Goal: Task Accomplishment & Management: Complete application form

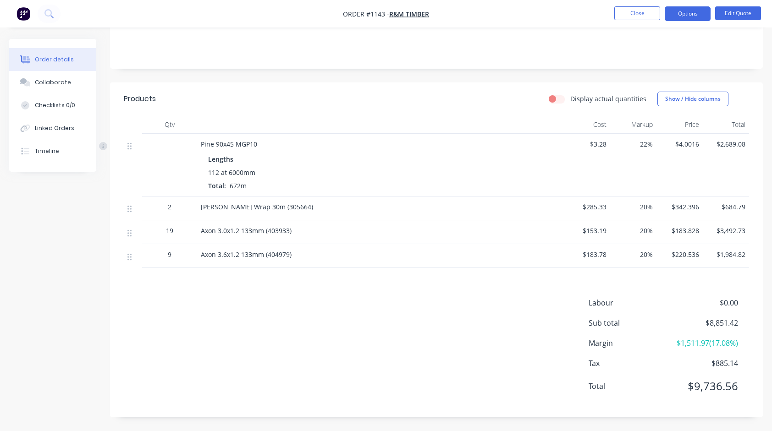
scroll to position [164, 0]
click at [643, 13] on button "Close" at bounding box center [637, 13] width 46 height 14
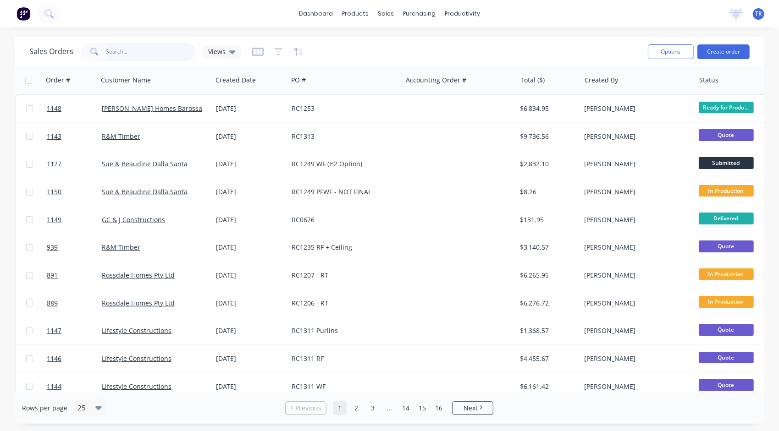
click at [149, 56] on input "text" at bounding box center [150, 52] width 89 height 18
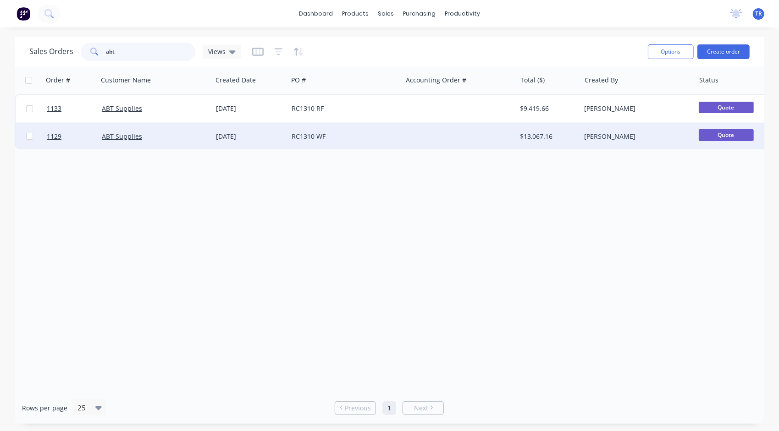
type input "abt"
click at [313, 143] on div "RC1310 WF" at bounding box center [345, 137] width 114 height 28
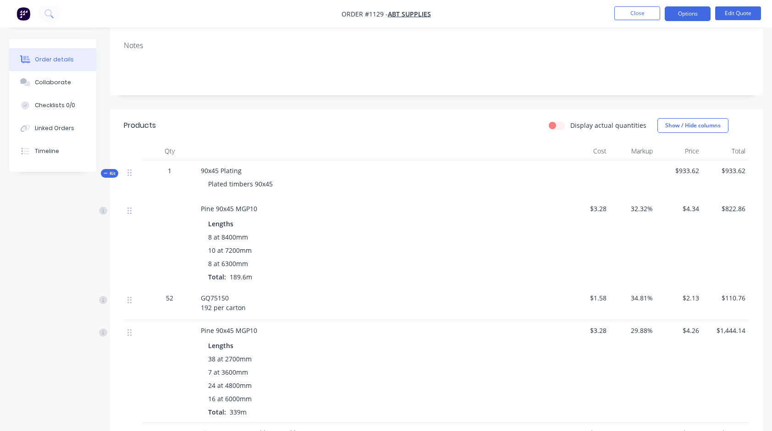
scroll to position [138, 0]
click at [740, 17] on button "Edit Quote" at bounding box center [738, 13] width 46 height 14
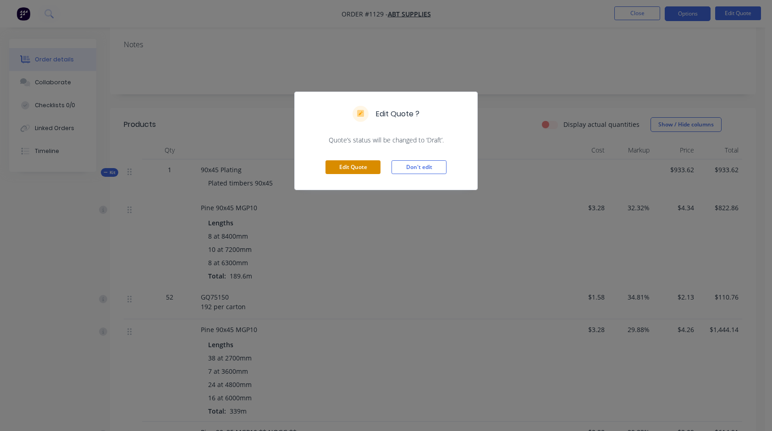
click at [359, 167] on button "Edit Quote" at bounding box center [353, 167] width 55 height 14
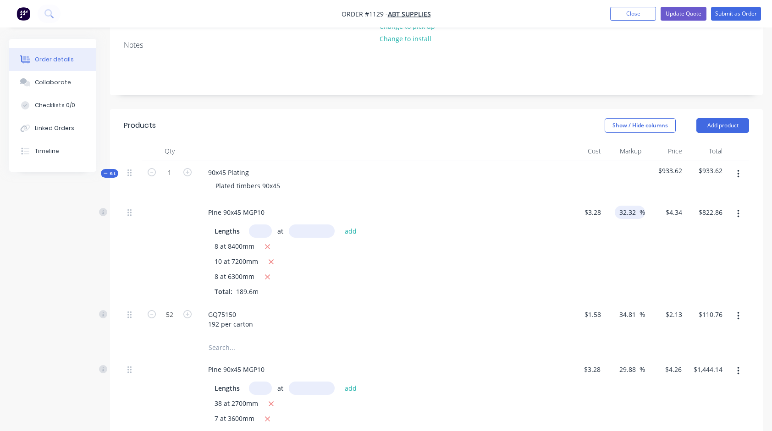
click at [629, 212] on input "32.32" at bounding box center [629, 212] width 21 height 13
type input "27"
type input "$4.1656"
type input "$789.80"
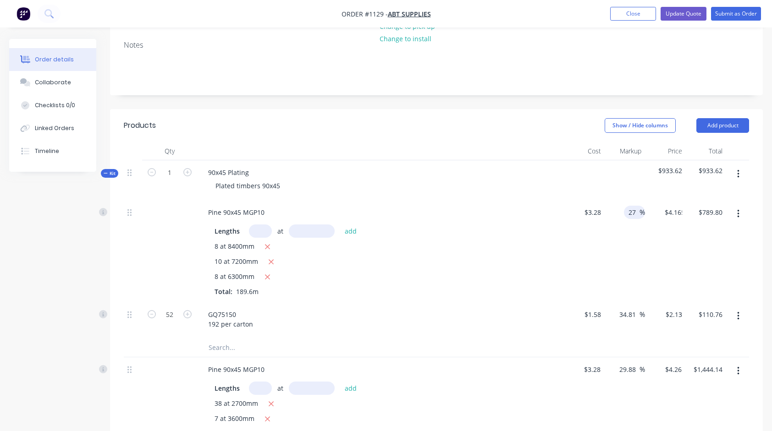
click at [621, 249] on div "27 27 %" at bounding box center [625, 251] width 41 height 102
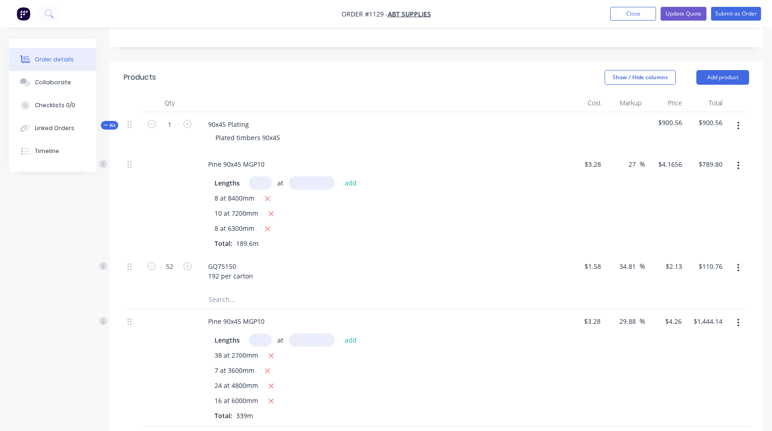
scroll to position [229, 0]
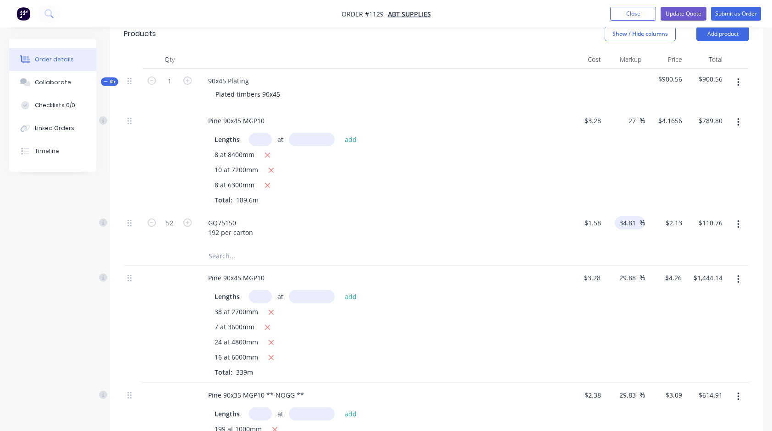
click at [636, 221] on input "34.81" at bounding box center [629, 222] width 21 height 13
click at [636, 222] on input "34.81" at bounding box center [629, 222] width 21 height 13
type input "25"
type input "$1.975"
type input "$102.70"
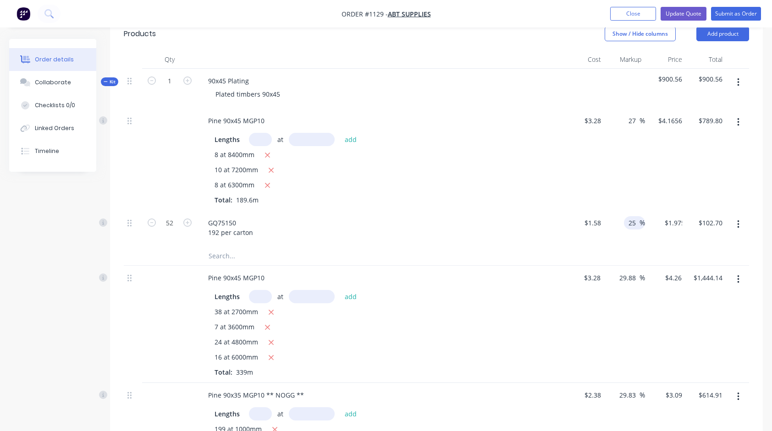
click at [545, 218] on div "GQ75150 192 per carton" at bounding box center [380, 227] width 359 height 23
click at [636, 118] on input "27" at bounding box center [634, 120] width 12 height 13
type input "0"
type input "30"
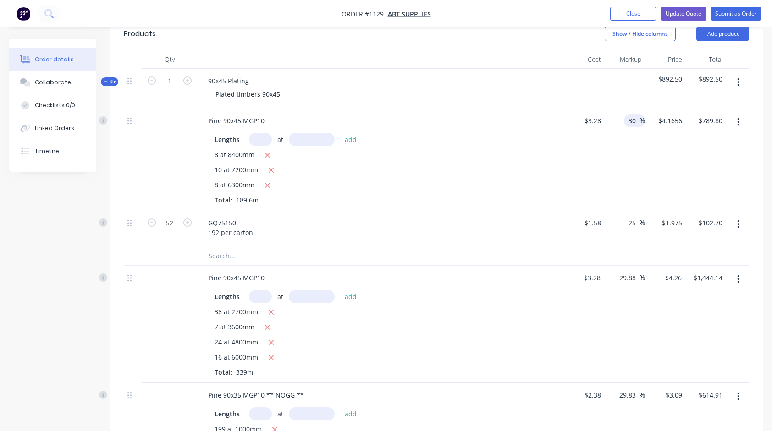
type input "$4.264"
type input "$808.45"
click at [572, 166] on div "$3.28 $3.28" at bounding box center [584, 160] width 41 height 102
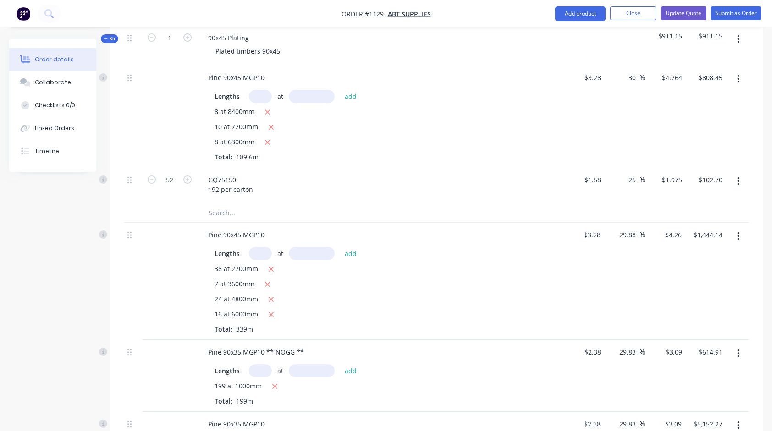
scroll to position [275, 0]
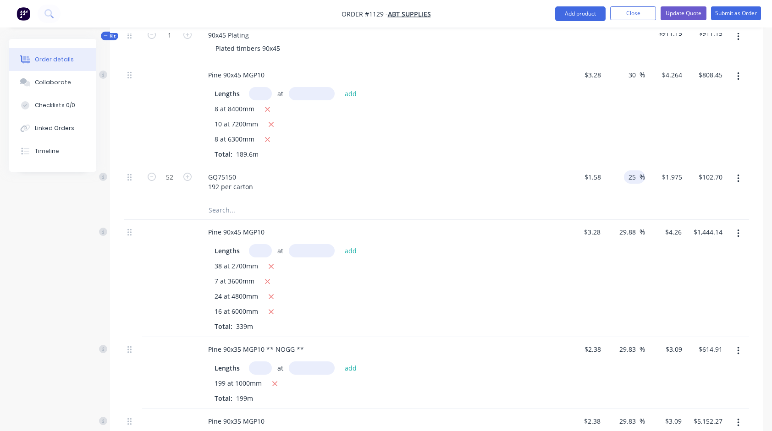
click at [635, 177] on input "25" at bounding box center [634, 177] width 12 height 13
click at [636, 177] on input "25" at bounding box center [634, 177] width 12 height 13
type input "20"
type input "$1.896"
type input "$98.59"
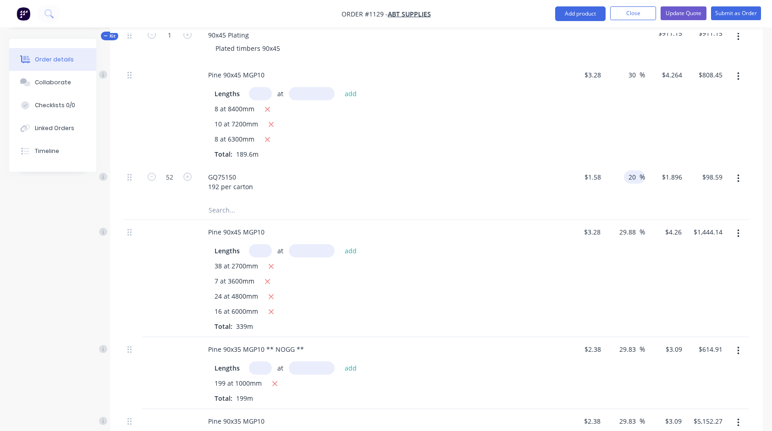
click at [512, 202] on div at bounding box center [362, 210] width 330 height 18
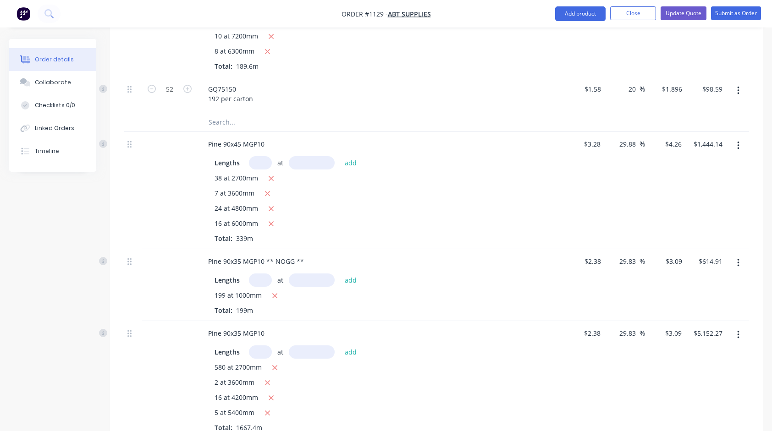
scroll to position [367, 0]
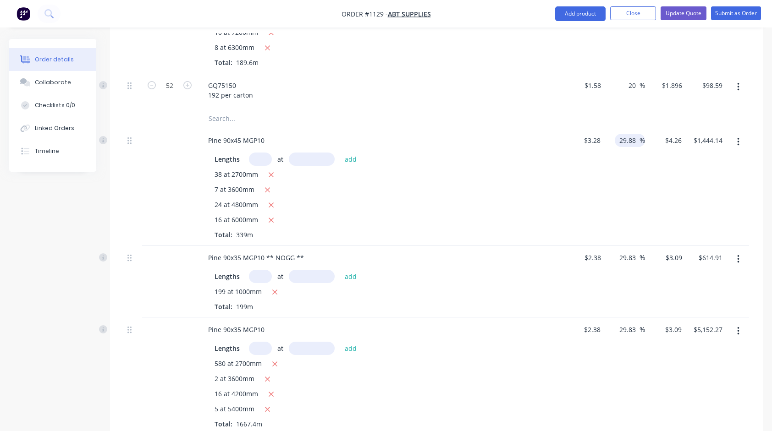
click at [632, 138] on input "29.88" at bounding box center [629, 140] width 21 height 13
type input "22"
type input "$4.0016"
type input "$1,356.54"
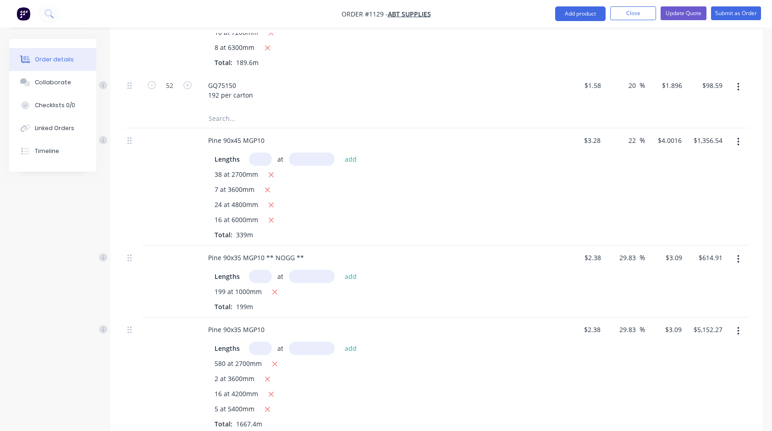
click at [627, 190] on div "22 22 %" at bounding box center [624, 186] width 40 height 117
click at [634, 139] on input "22" at bounding box center [634, 140] width 12 height 13
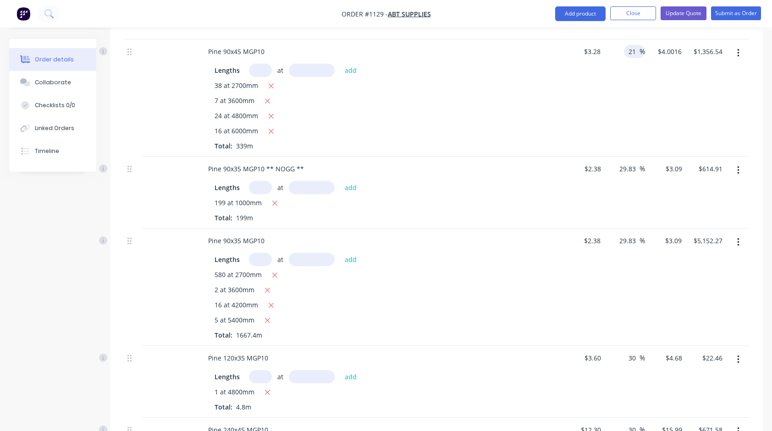
scroll to position [459, 0]
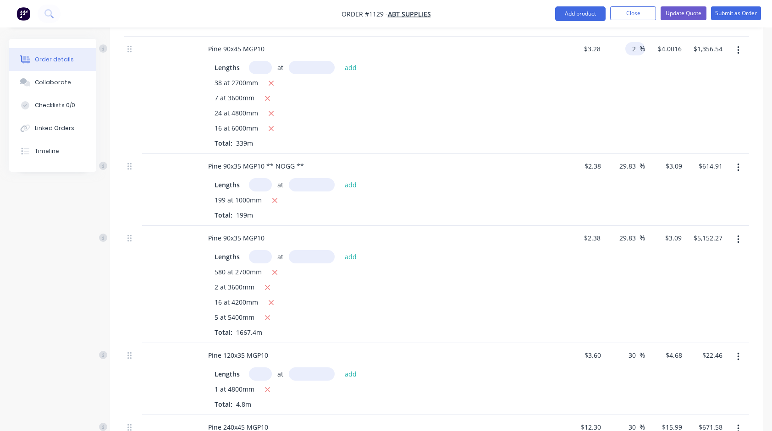
type input "22"
click at [629, 165] on input "29.83" at bounding box center [629, 166] width 21 height 13
type input "22"
type input "$2.9036"
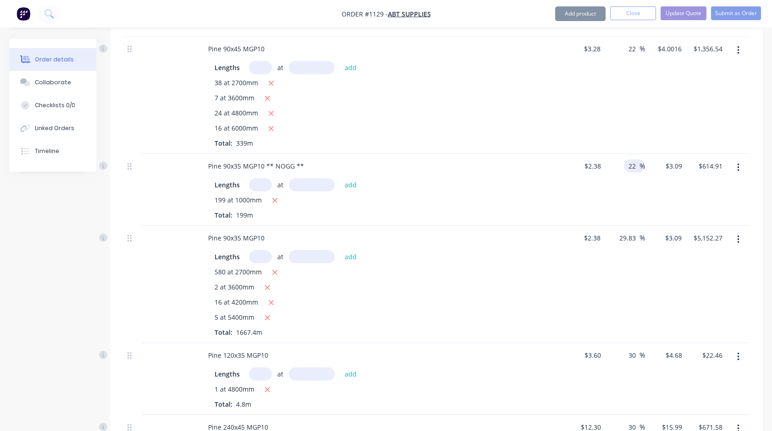
type input "$577.82"
click at [619, 192] on div "22 22 %" at bounding box center [625, 190] width 41 height 72
click at [630, 238] on input "29.83" at bounding box center [629, 238] width 21 height 13
type input "22"
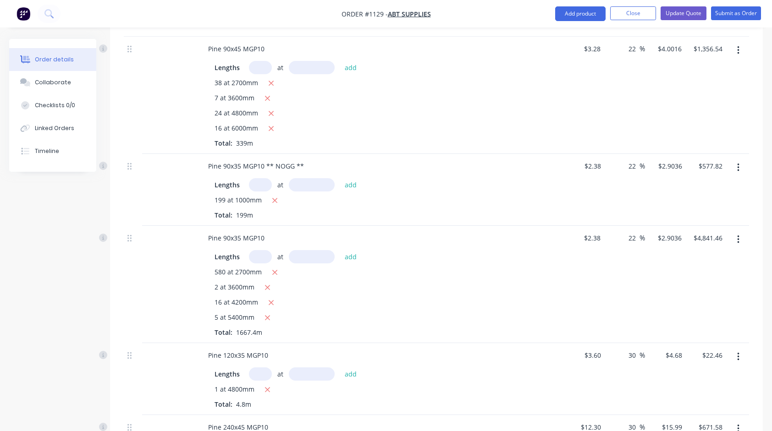
type input "$2.9036"
type input "$4,841.46"
click at [649, 296] on div "$2.9036 $2.9036" at bounding box center [665, 284] width 40 height 117
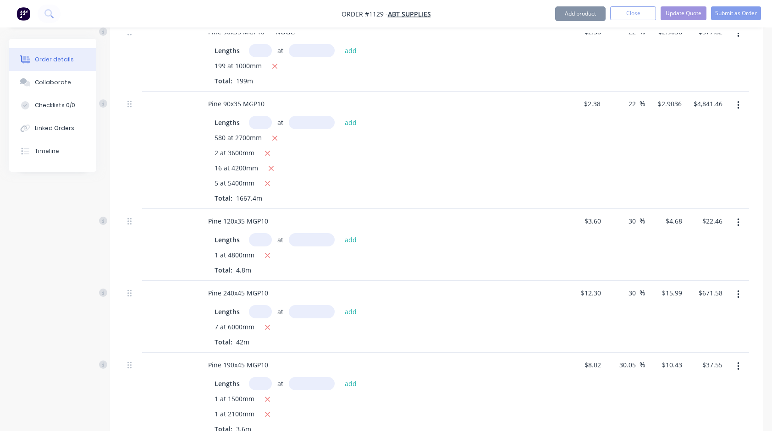
scroll to position [596, 0]
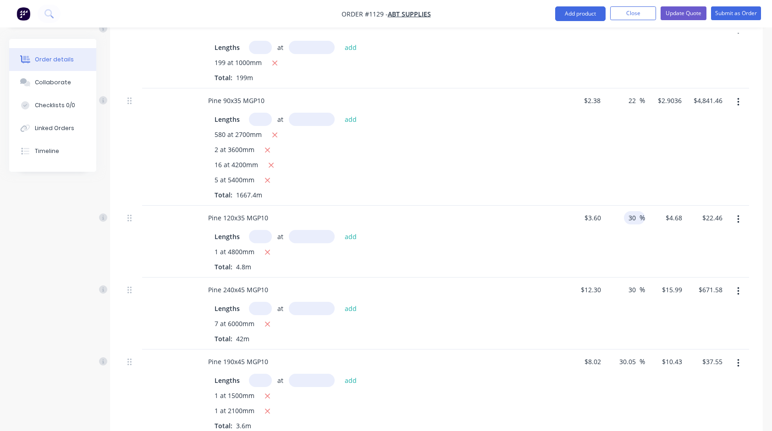
click at [636, 216] on input "30" at bounding box center [634, 217] width 12 height 13
type input "22"
type input "$4.392"
type input "$21.08"
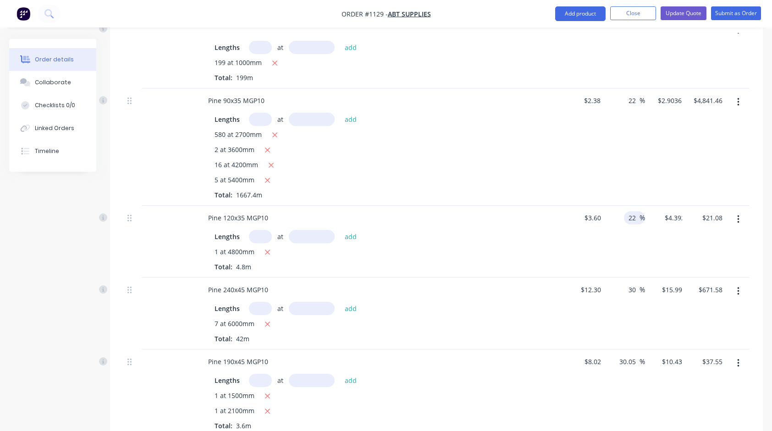
click at [632, 249] on div "22 22 %" at bounding box center [625, 242] width 41 height 72
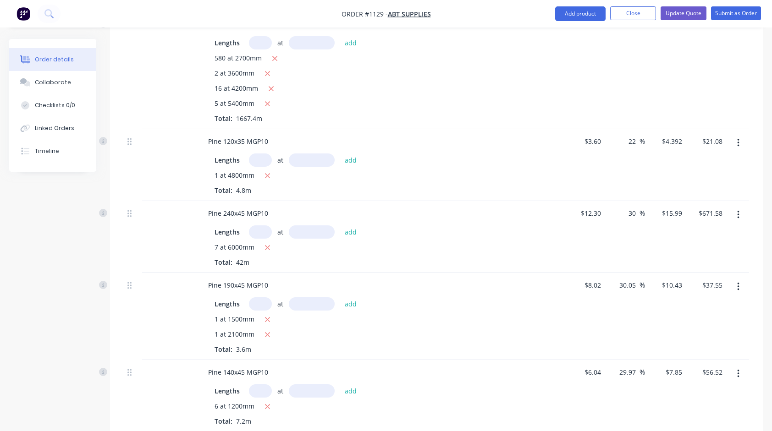
scroll to position [688, 0]
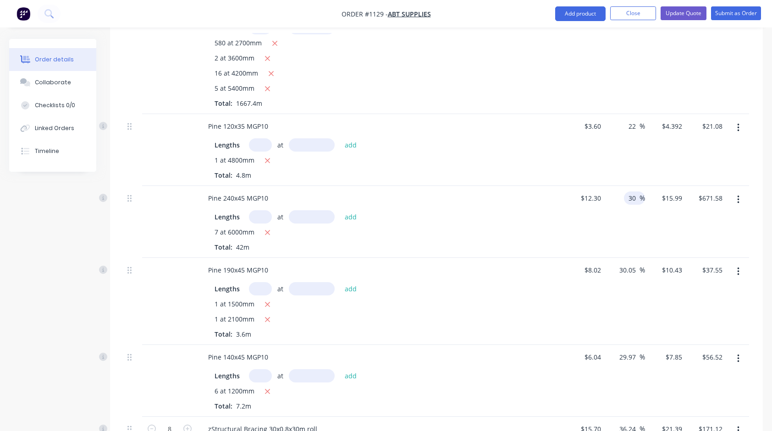
click at [636, 195] on input "30" at bounding box center [634, 198] width 12 height 13
type input "22"
type input "$15.006"
type input "$630.25"
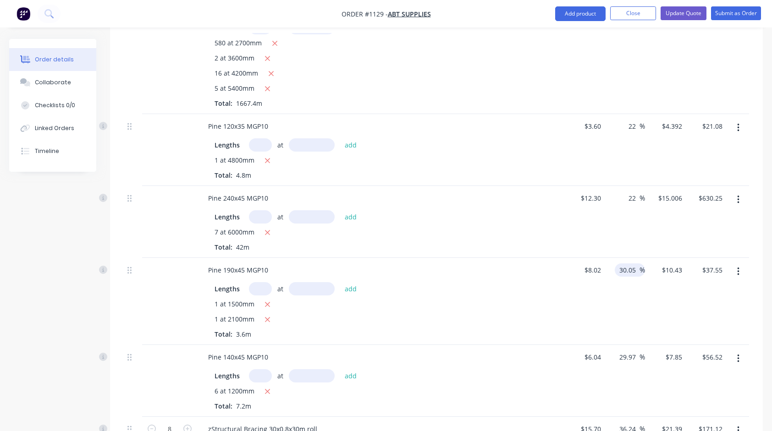
click at [627, 267] on input "30.05" at bounding box center [629, 270] width 21 height 13
click at [628, 267] on input "30.05" at bounding box center [629, 270] width 21 height 13
type input "22"
type input "$9.7844"
type input "$35.22"
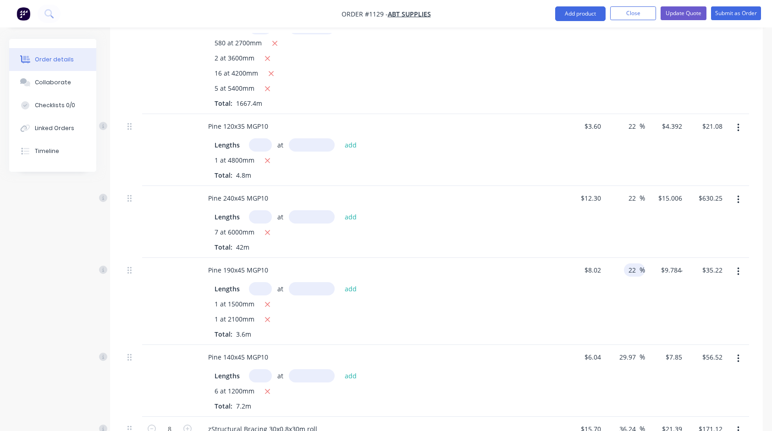
click at [630, 297] on div "22 22 %" at bounding box center [625, 301] width 41 height 87
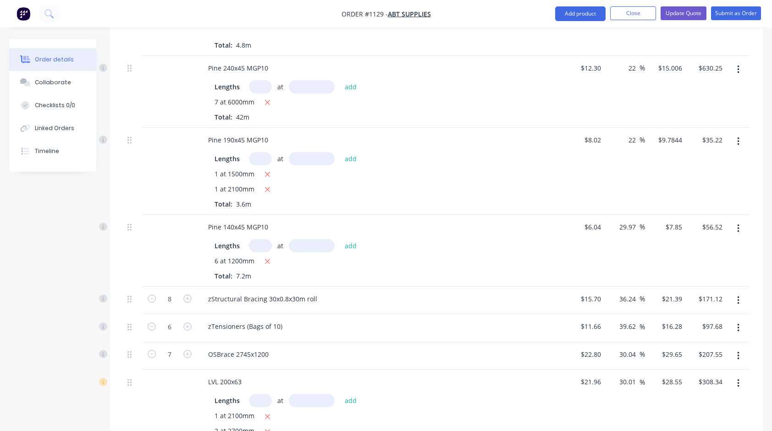
scroll to position [825, 0]
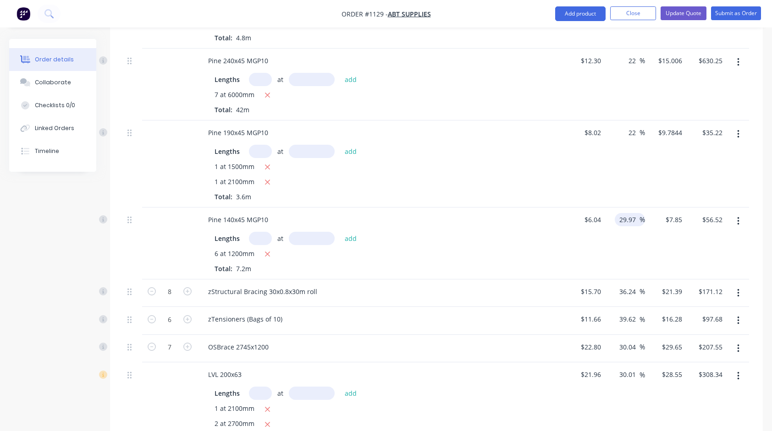
click at [627, 216] on input "29.97" at bounding box center [629, 219] width 21 height 13
type input "22"
type input "$7.3688"
type input "$53.06"
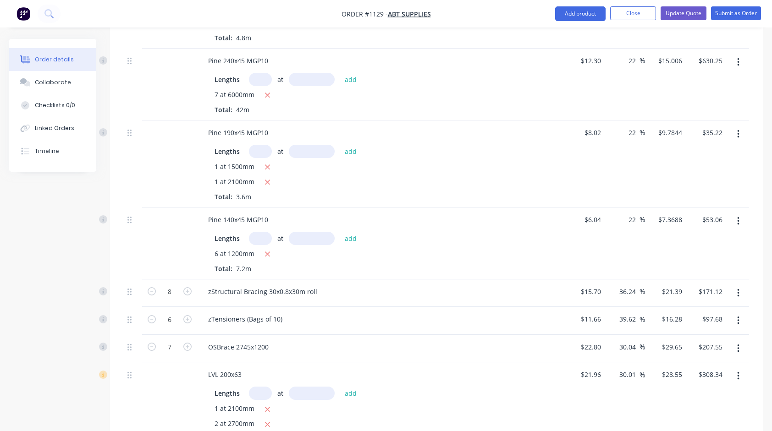
click at [627, 253] on div "22 22 %" at bounding box center [625, 244] width 41 height 72
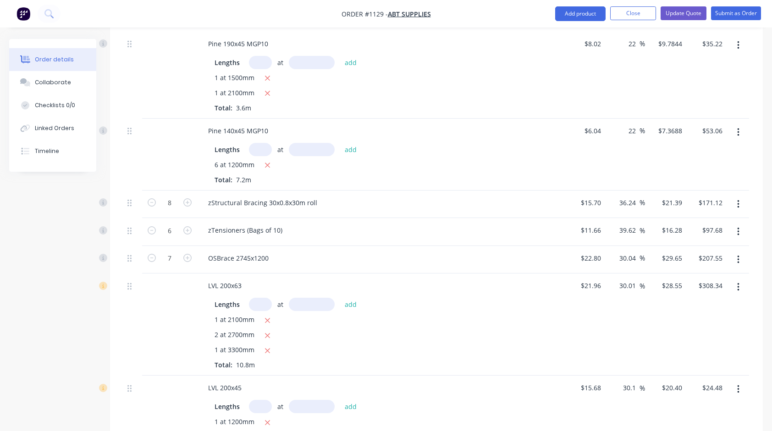
scroll to position [917, 0]
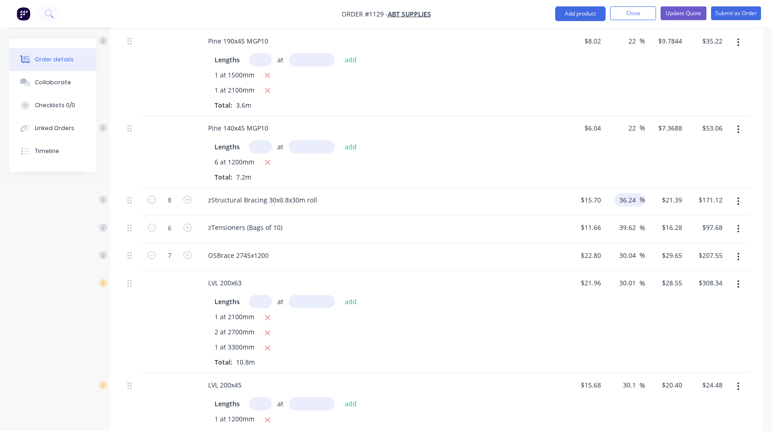
click at [627, 198] on input "36.24" at bounding box center [629, 199] width 21 height 13
type input "22"
type input "$19.154"
type input "$153.23"
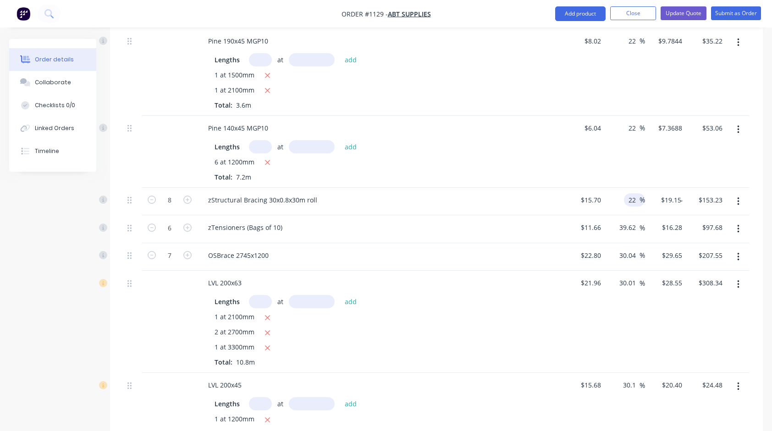
click at [531, 200] on div "zStructural Bracing 30x0.8x30m roll" at bounding box center [380, 199] width 359 height 13
click at [632, 224] on input "39.62" at bounding box center [629, 227] width 21 height 13
type input "22"
type input "$14.2252"
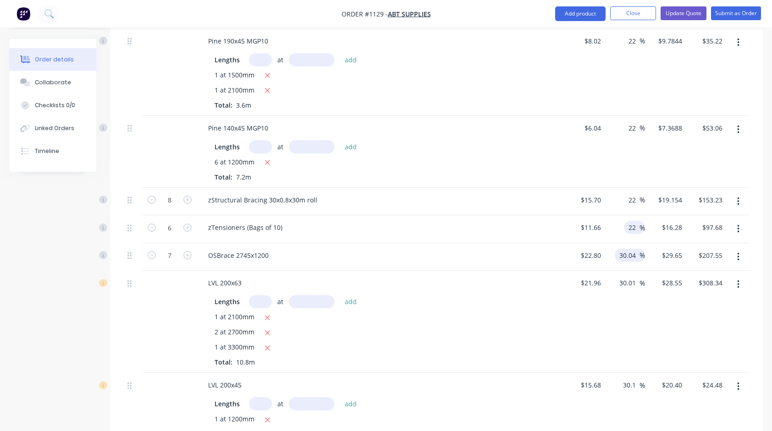
type input "$85.35"
click at [634, 253] on input "30.04" at bounding box center [629, 255] width 21 height 13
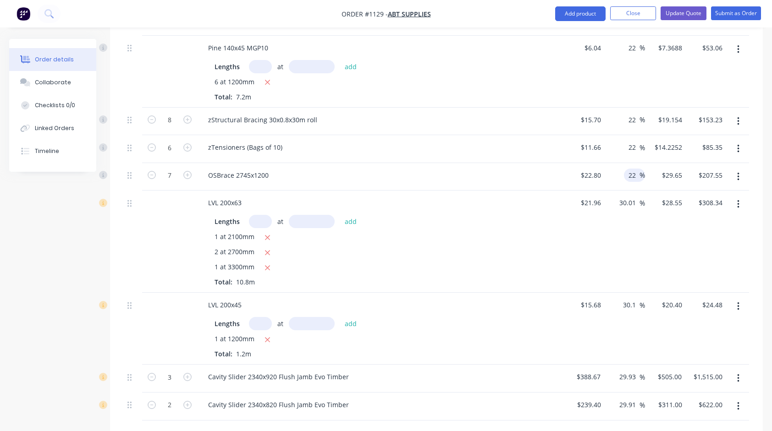
scroll to position [1009, 0]
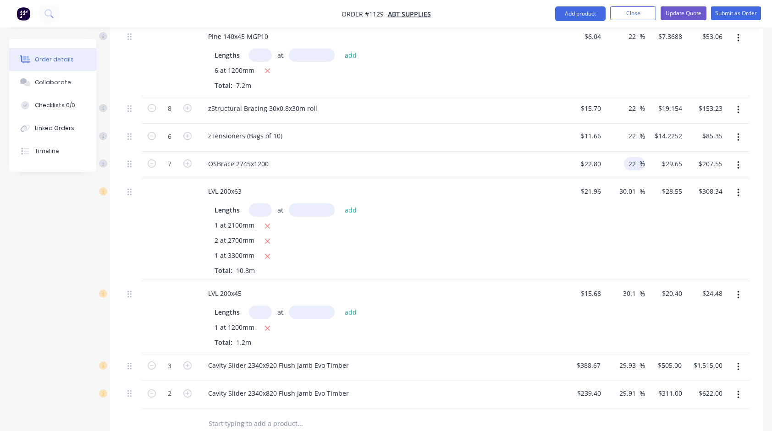
type input "22"
type input "$27.816"
type input "$194.71"
click at [508, 236] on div "2 at 2700mm" at bounding box center [381, 241] width 332 height 11
click at [629, 189] on input "30.01" at bounding box center [629, 191] width 21 height 13
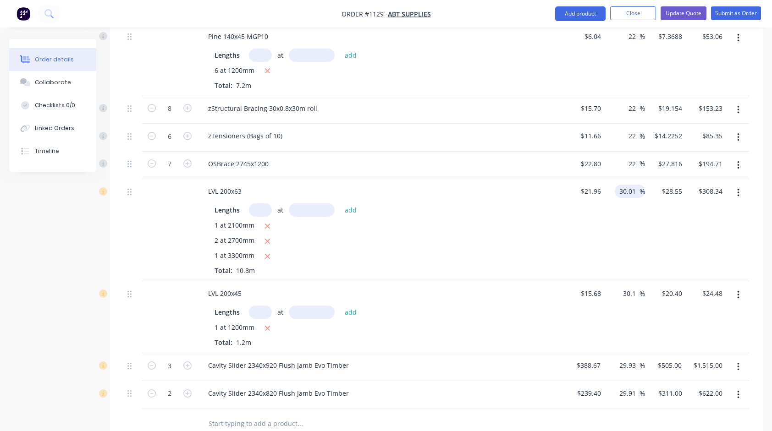
click at [629, 189] on input "30.01" at bounding box center [629, 191] width 21 height 13
type input "15"
type input "$25.254"
type input "$272.74"
click at [608, 227] on div "15 15 %" at bounding box center [625, 230] width 41 height 102
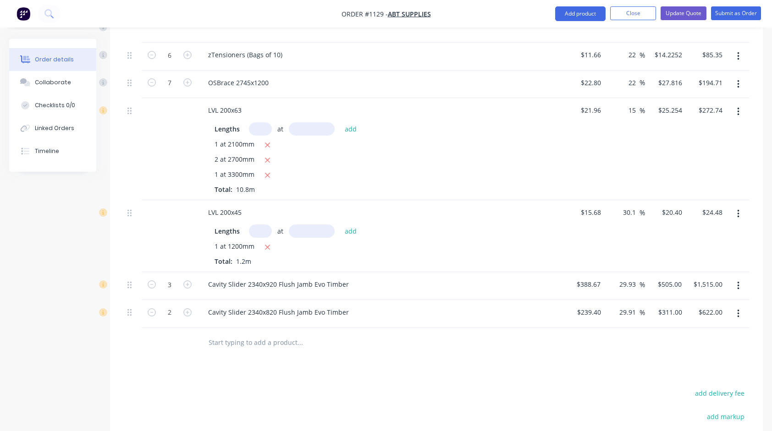
scroll to position [1100, 0]
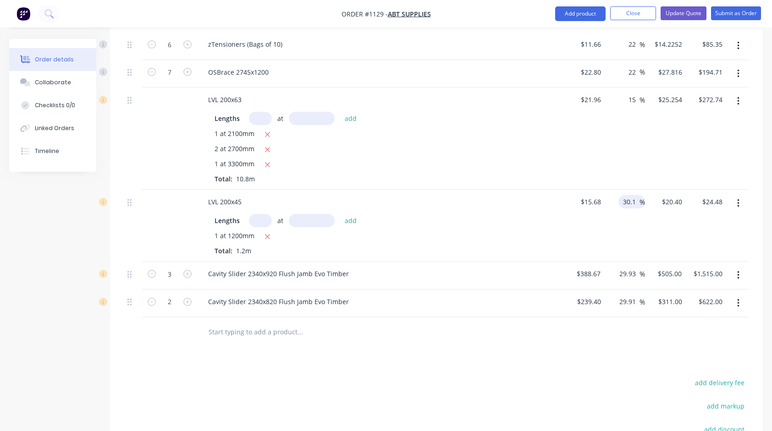
click at [632, 199] on input "30.1" at bounding box center [630, 201] width 17 height 13
type input "22"
type input "$19.1296"
type input "$22.96"
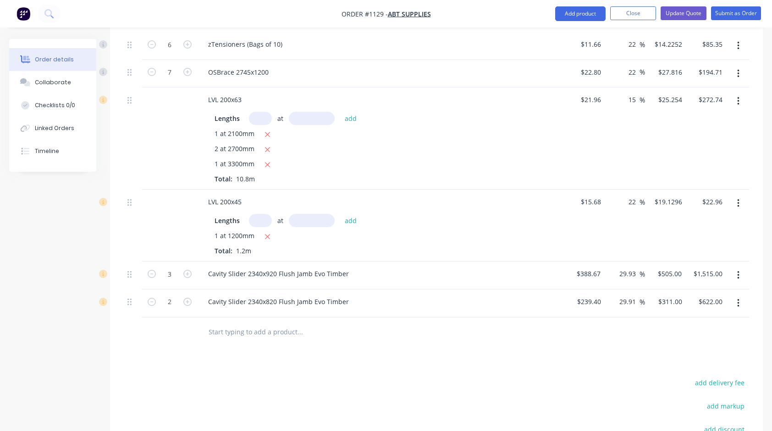
click at [630, 214] on div "22 22 %" at bounding box center [625, 226] width 41 height 72
click at [633, 200] on input "22" at bounding box center [634, 201] width 12 height 13
type input "15"
type input "$18.032"
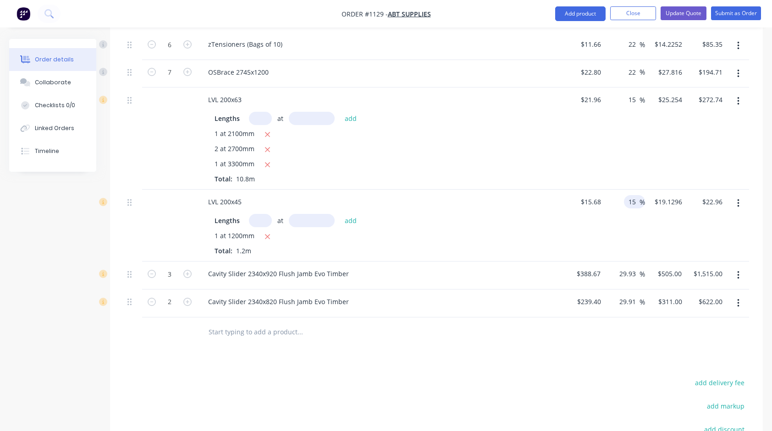
type input "$21.64"
click at [607, 231] on div "15 15 %" at bounding box center [625, 226] width 41 height 72
click at [630, 271] on input "29.93" at bounding box center [629, 273] width 21 height 13
type input "25"
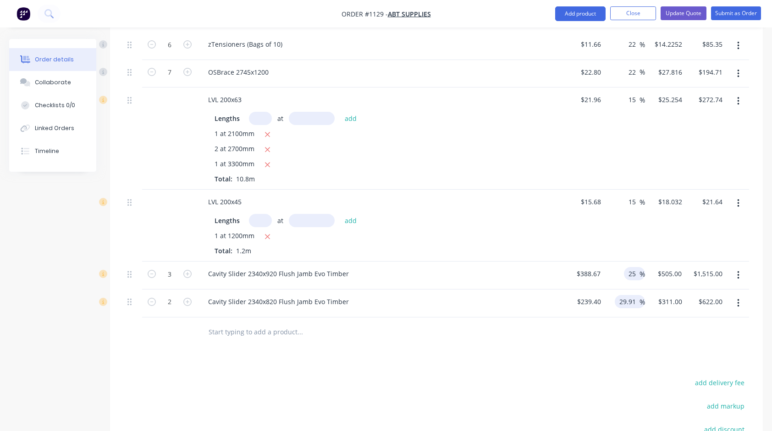
type input "$485.8375"
type input "$1,457.51"
click at [634, 300] on input "29.91" at bounding box center [629, 301] width 21 height 13
type input "25"
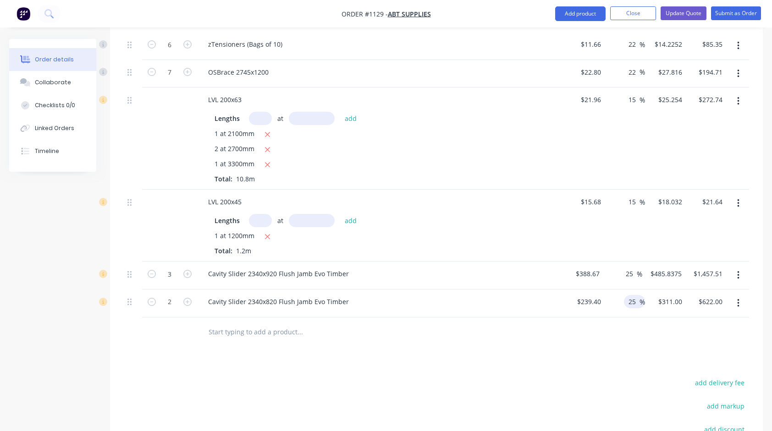
type input "$299.25"
type input "$598.50"
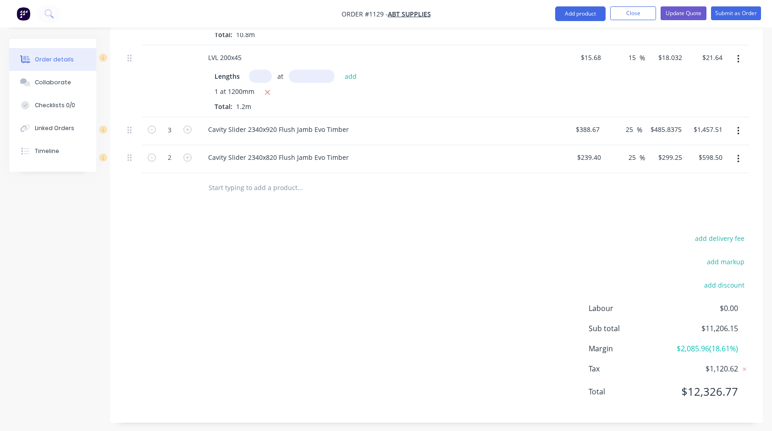
scroll to position [1245, 0]
click at [691, 12] on button "Update Quote" at bounding box center [684, 13] width 46 height 14
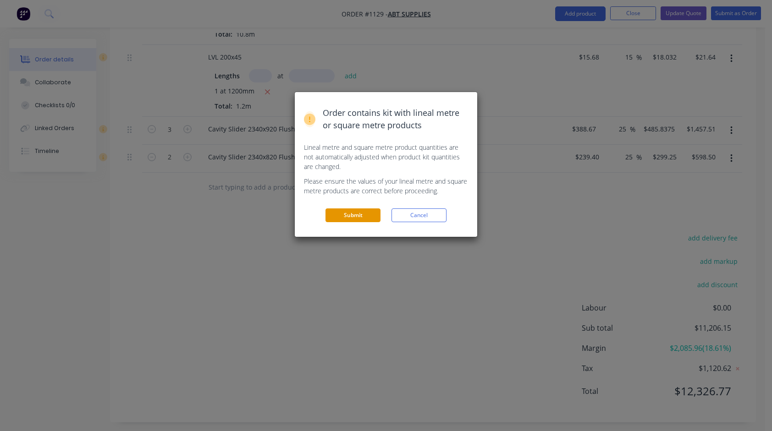
click at [343, 215] on button "Submit" at bounding box center [353, 216] width 55 height 14
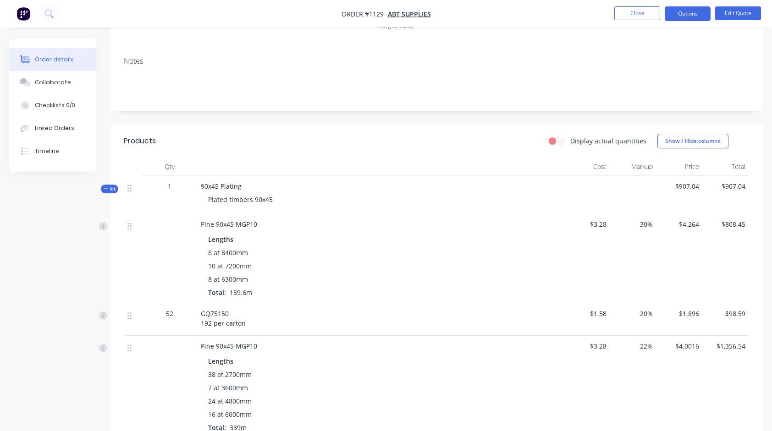
scroll to position [0, 0]
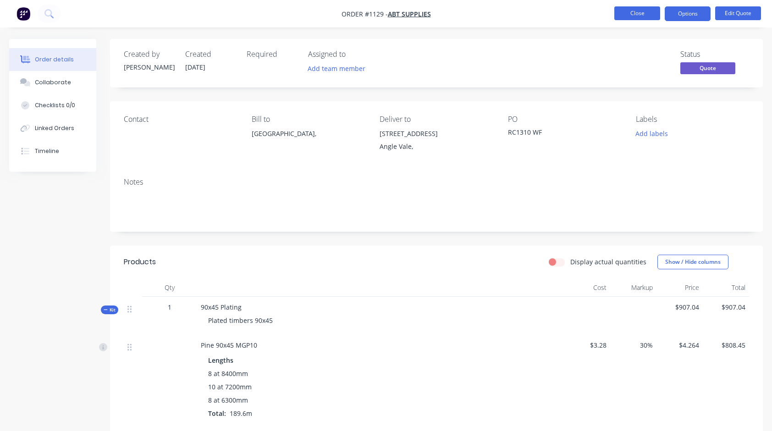
click at [652, 9] on button "Close" at bounding box center [637, 13] width 46 height 14
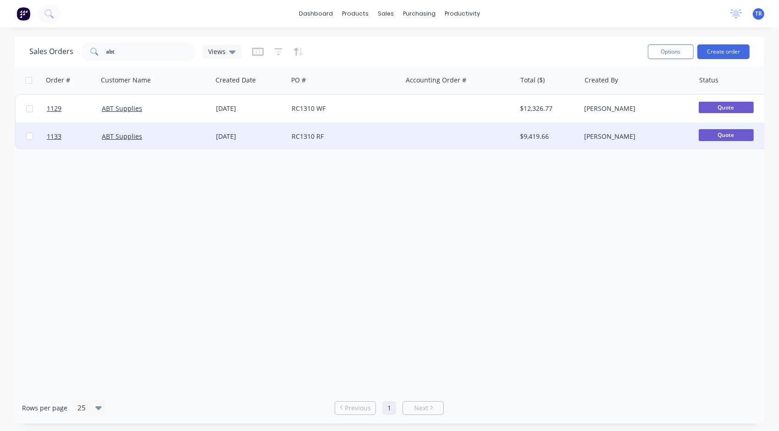
click at [319, 136] on div "RC1310 RF" at bounding box center [343, 136] width 102 height 9
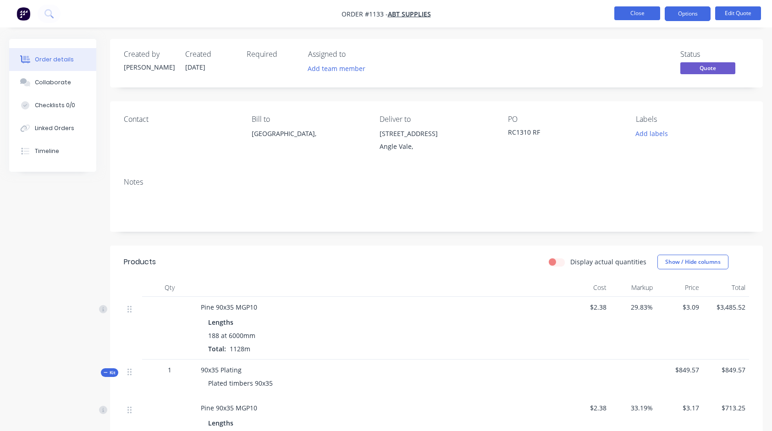
click at [625, 13] on button "Close" at bounding box center [637, 13] width 46 height 14
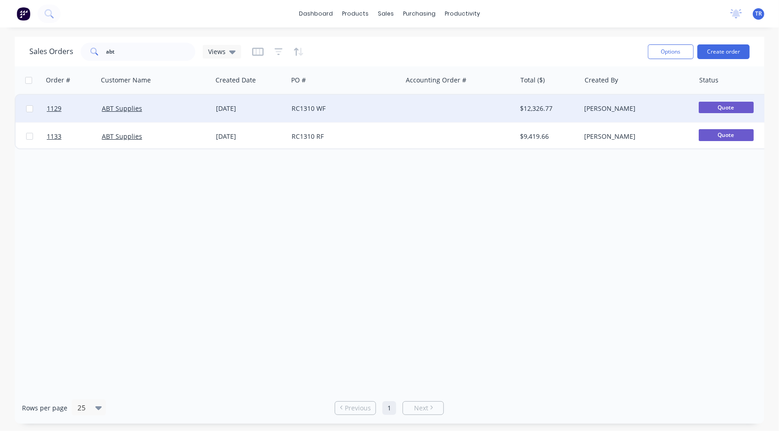
click at [314, 116] on div "RC1310 WF" at bounding box center [345, 109] width 114 height 28
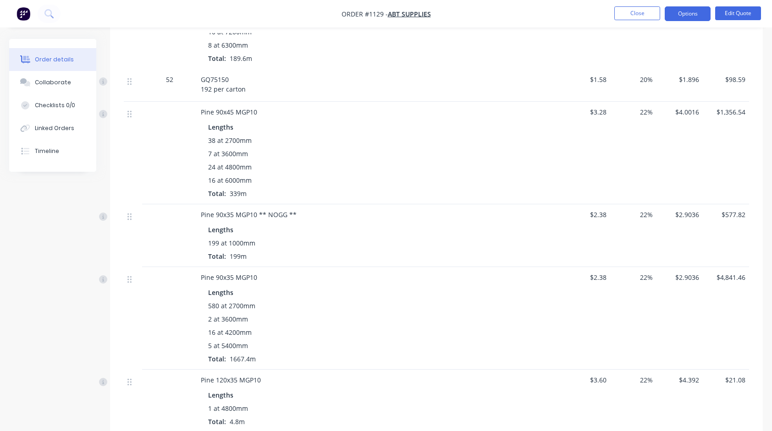
scroll to position [367, 0]
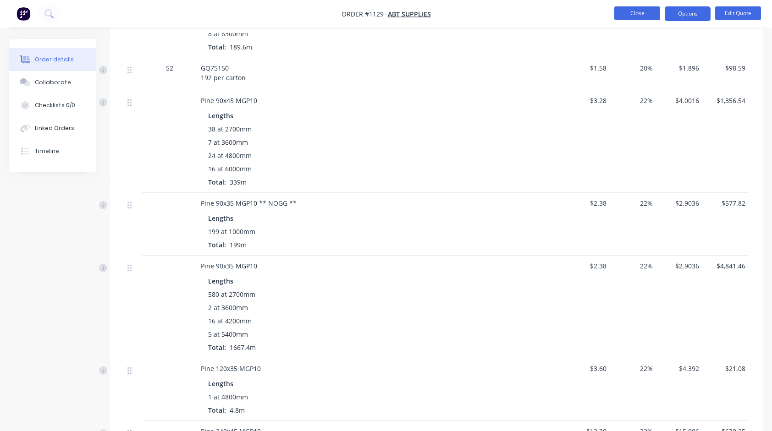
click at [650, 16] on button "Close" at bounding box center [637, 13] width 46 height 14
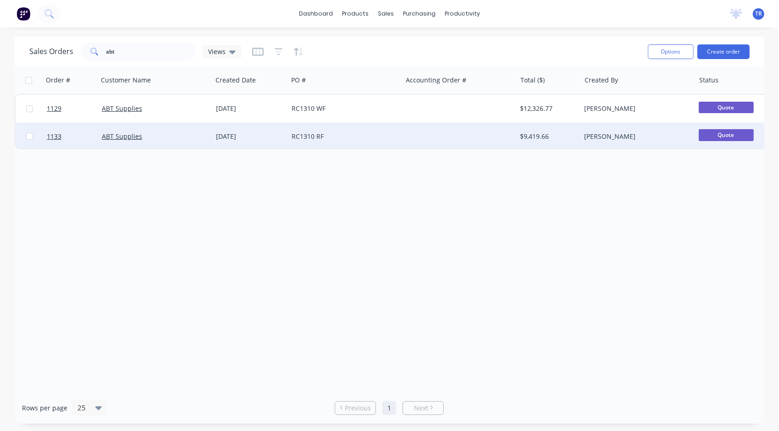
click at [318, 131] on div "RC1310 RF" at bounding box center [345, 137] width 114 height 28
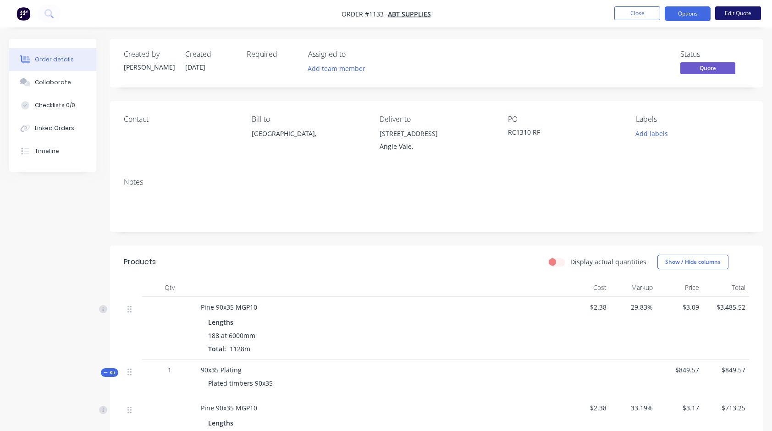
click at [729, 18] on button "Edit Quote" at bounding box center [738, 13] width 46 height 14
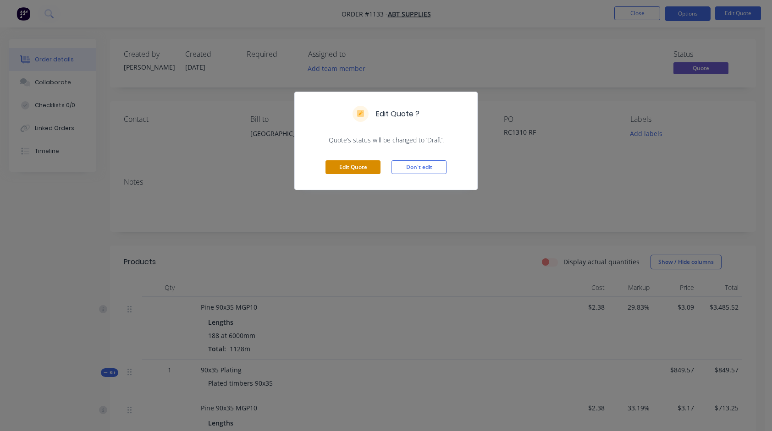
click at [352, 166] on button "Edit Quote" at bounding box center [353, 167] width 55 height 14
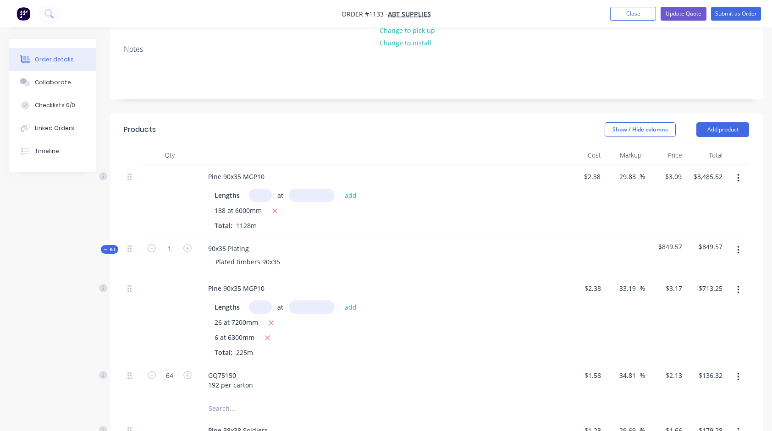
scroll to position [138, 0]
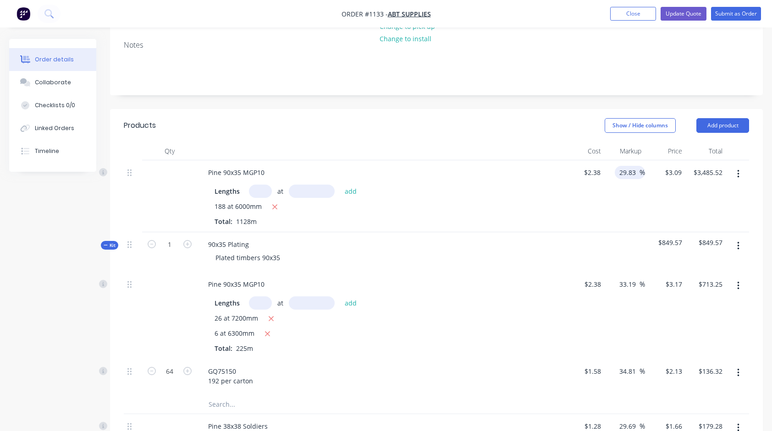
click at [629, 175] on input "29.83" at bounding box center [629, 172] width 21 height 13
type input "22"
type input "$2.9036"
type input "$3,275.26"
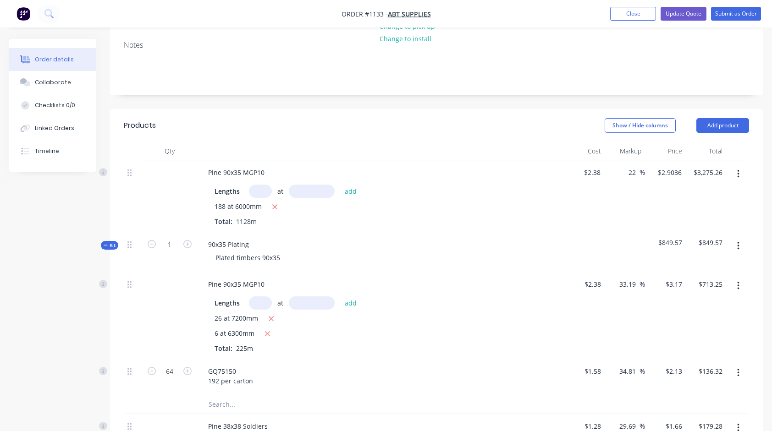
click at [627, 216] on div "22 22 %" at bounding box center [624, 196] width 40 height 72
click at [631, 284] on input "33.19" at bounding box center [629, 284] width 21 height 13
type input "30"
type input "$3.094"
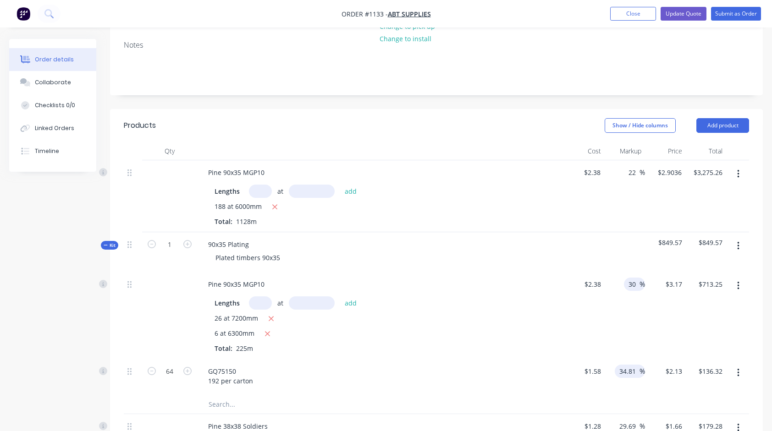
type input "$696.15"
click at [630, 374] on input "34.81" at bounding box center [629, 371] width 21 height 13
type input "20"
type input "$1.896"
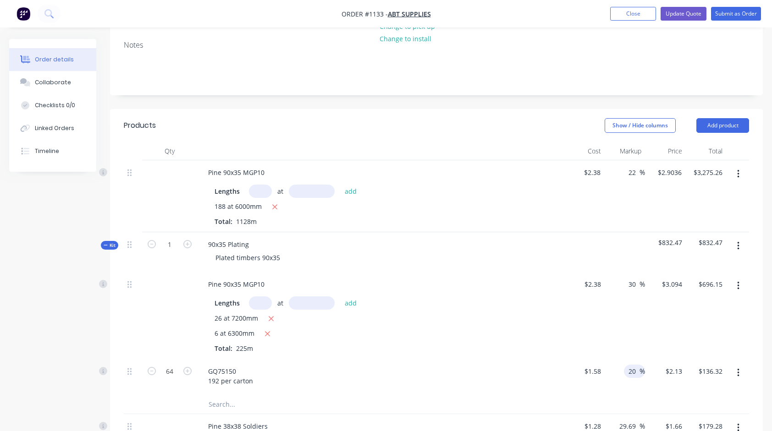
type input "$121.34"
click at [523, 376] on div "GQ75150 192 per carton" at bounding box center [380, 376] width 359 height 23
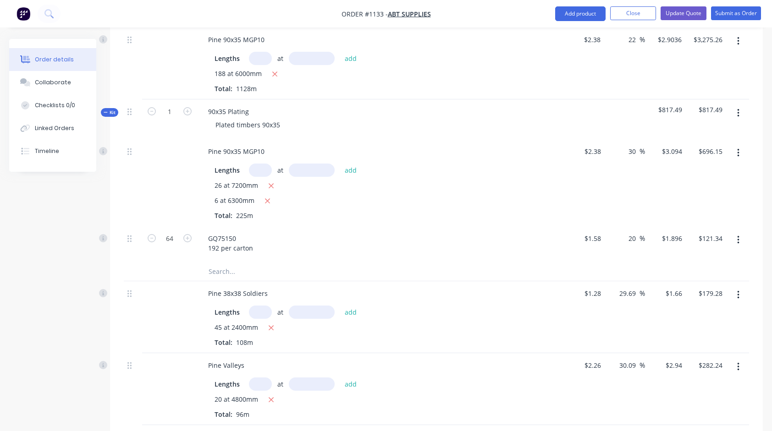
scroll to position [275, 0]
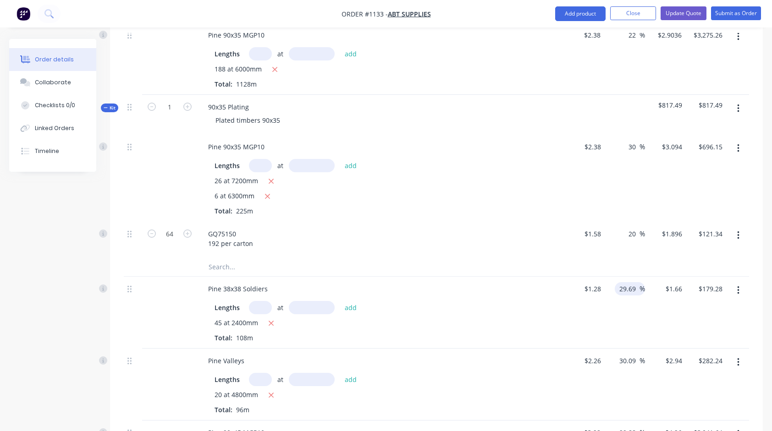
click at [631, 286] on input "29.69" at bounding box center [629, 288] width 21 height 13
click at [632, 286] on input "29.69" at bounding box center [629, 288] width 21 height 13
type input "22"
type input "$1.5616"
type input "$168.65"
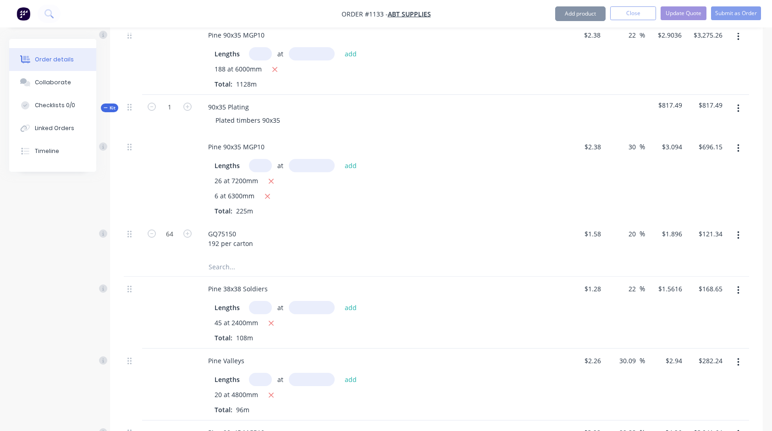
click at [644, 315] on div "22 22 %" at bounding box center [625, 313] width 41 height 72
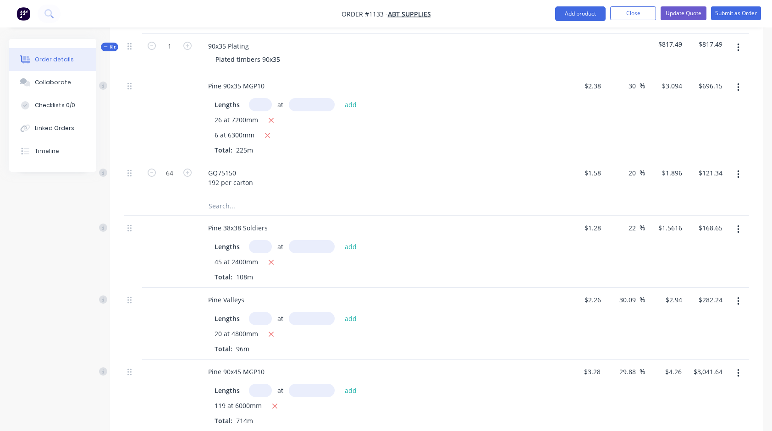
scroll to position [367, 0]
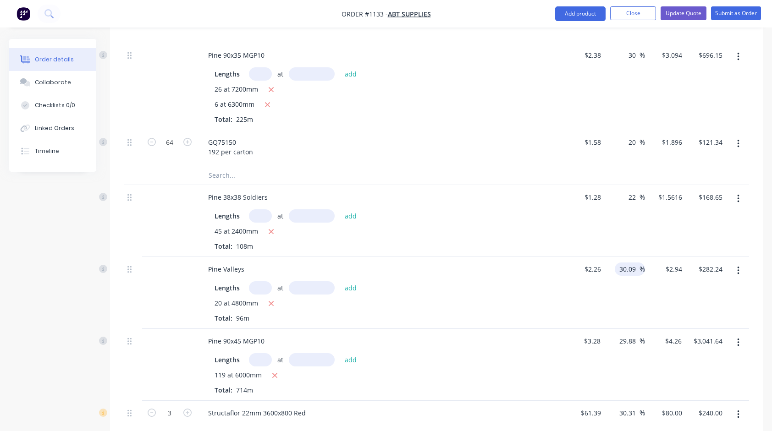
click at [629, 269] on input "30.09" at bounding box center [629, 269] width 21 height 13
type input "22"
type input "$2.7572"
type input "$264.69"
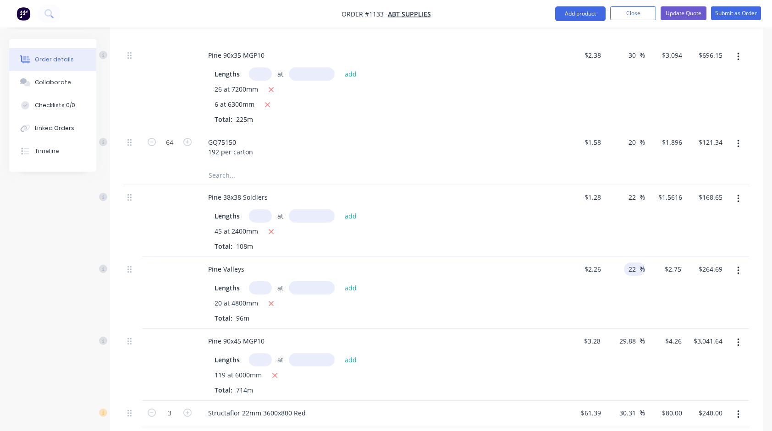
click at [636, 295] on div "22 22 %" at bounding box center [625, 293] width 41 height 72
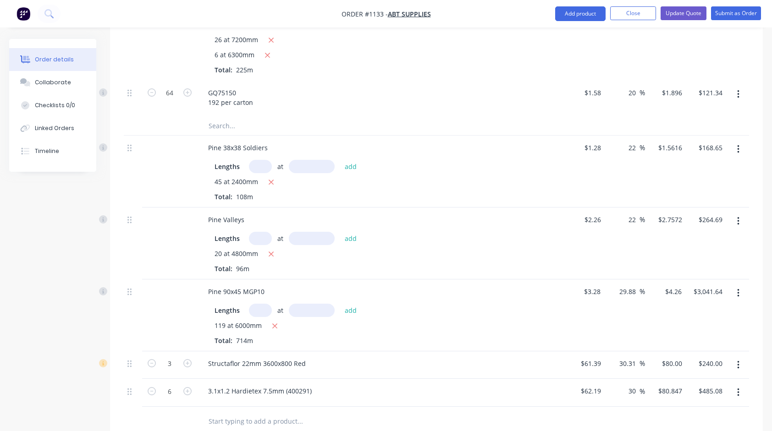
scroll to position [459, 0]
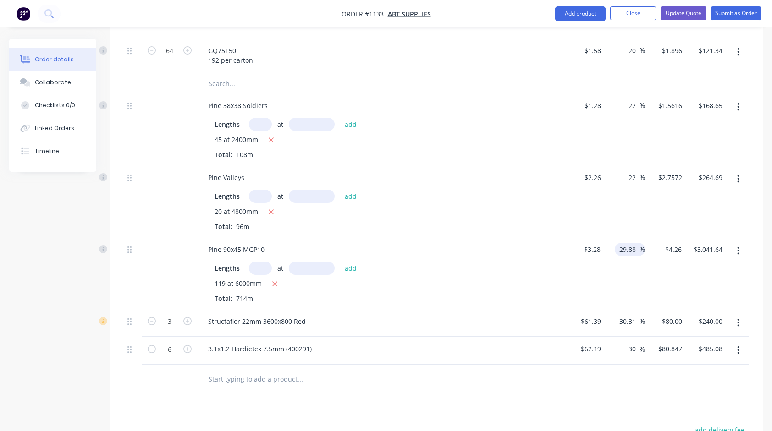
click at [630, 247] on input "29.88" at bounding box center [629, 249] width 21 height 13
drag, startPoint x: 630, startPoint y: 247, endPoint x: 624, endPoint y: 252, distance: 7.8
click at [629, 248] on input "29.88" at bounding box center [629, 249] width 21 height 13
type input "22"
type input "$4.0016"
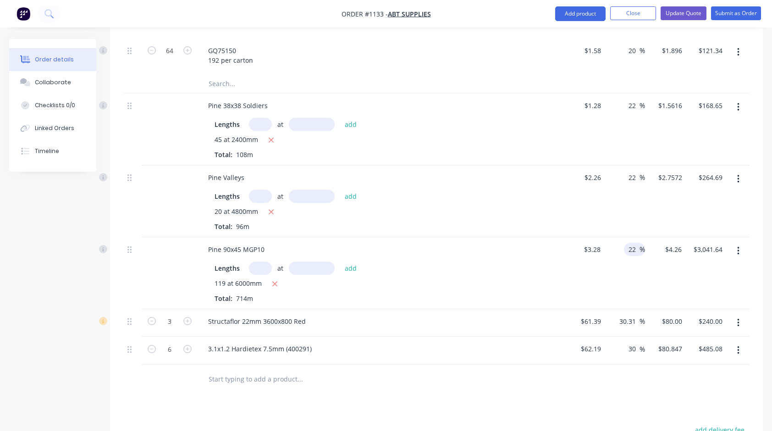
type input "$2,857.14"
click at [609, 280] on div "22 22 %" at bounding box center [624, 274] width 40 height 72
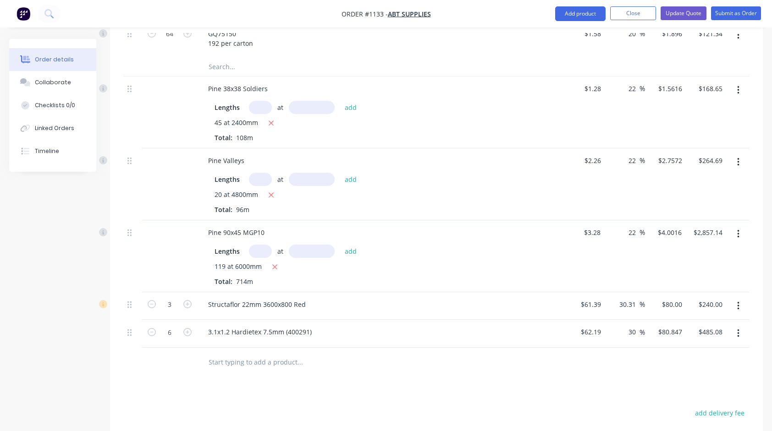
scroll to position [550, 0]
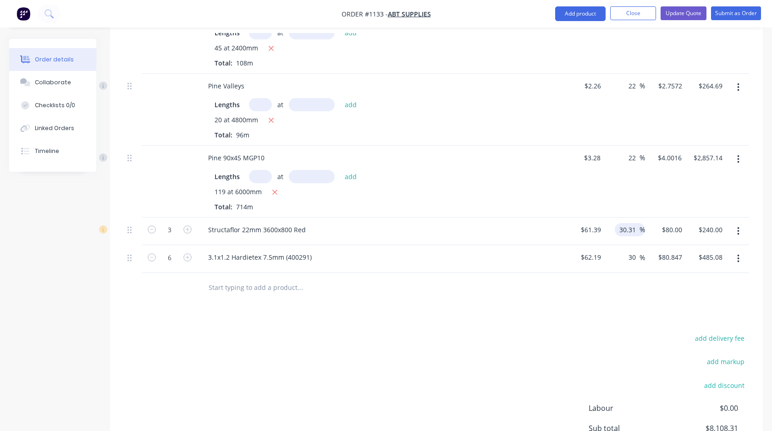
click at [628, 231] on input "30.31" at bounding box center [629, 229] width 21 height 13
click at [631, 229] on input "30.31" at bounding box center [629, 229] width 21 height 13
type input "15"
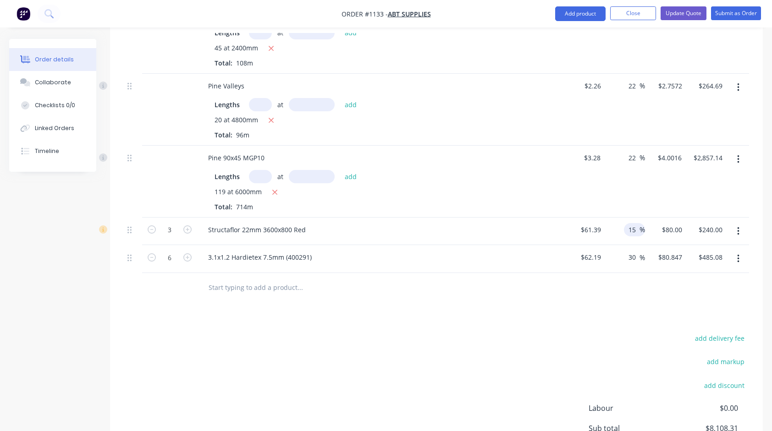
type input "$70.5985"
type input "$211.80"
click at [634, 305] on div "Products Show / Hide columns Add product Qty Cost Markup Price Total Pine 90x35…" at bounding box center [436, 109] width 653 height 827
click at [637, 256] on input "30" at bounding box center [634, 257] width 12 height 13
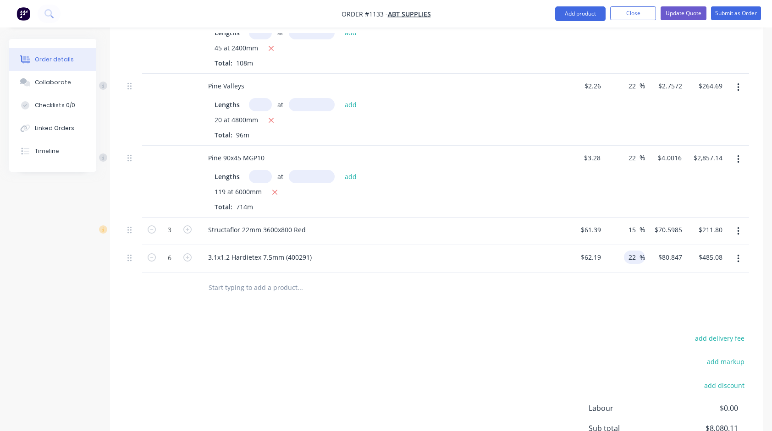
type input "22"
type input "$75.8718"
type input "$455.23"
click at [475, 316] on div "Products Show / Hide columns Add product Qty Cost Markup Price Total Pine 90x35…" at bounding box center [436, 109] width 653 height 827
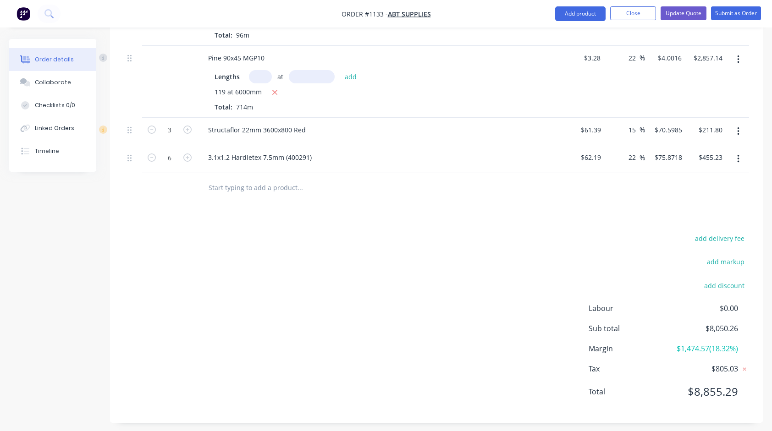
scroll to position [653, 0]
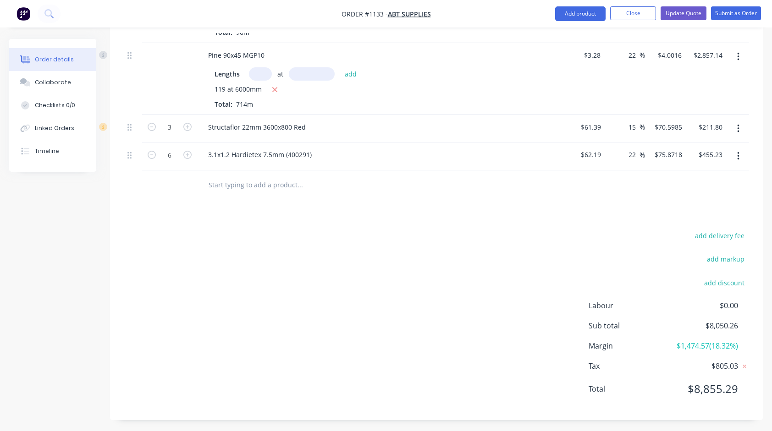
click at [727, 302] on span "$0.00" at bounding box center [704, 305] width 68 height 11
click at [496, 242] on div "add delivery fee add markup add discount Labour $0.00 Sub total $8,050.26 Margi…" at bounding box center [436, 318] width 625 height 177
click at [683, 15] on button "Update Quote" at bounding box center [684, 13] width 46 height 14
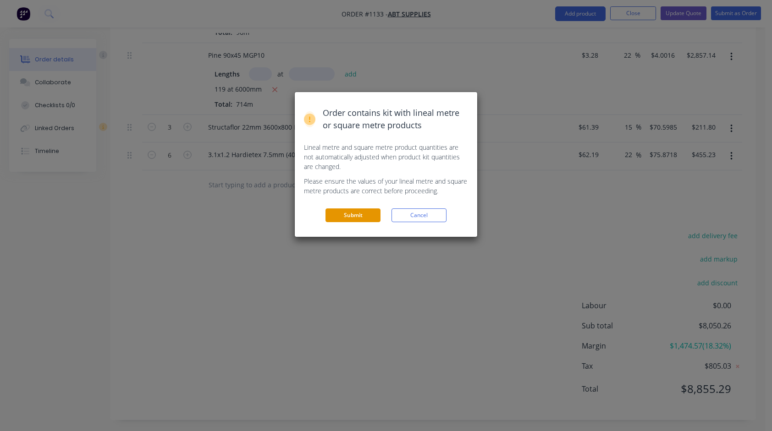
click at [370, 215] on button "Submit" at bounding box center [353, 216] width 55 height 14
